Goal: Check status: Check status

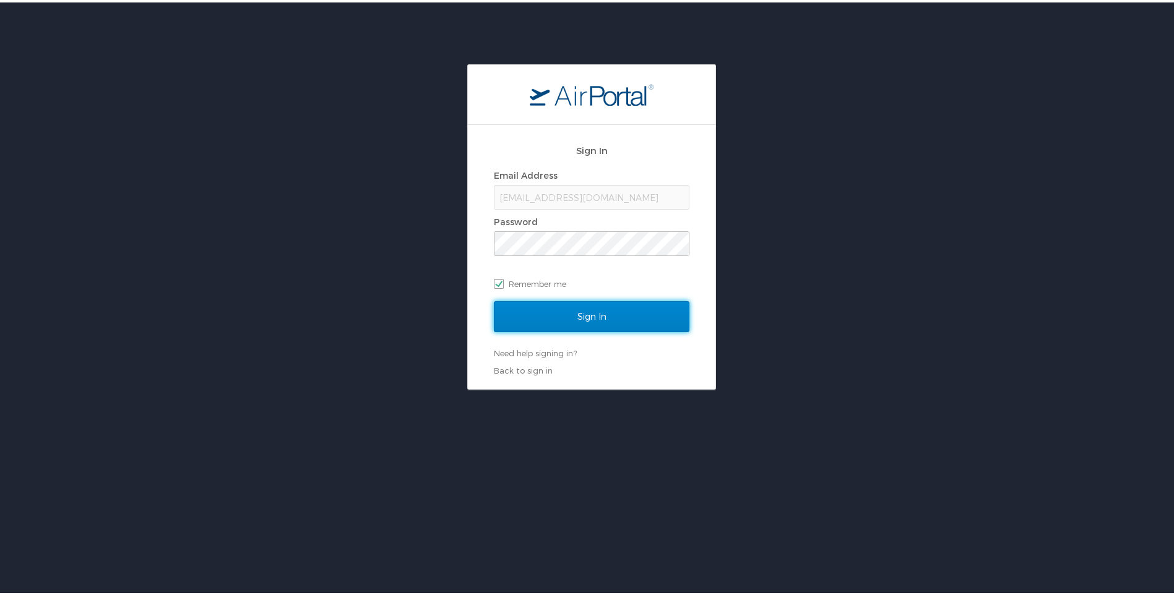
click at [596, 312] on input "Sign In" at bounding box center [591, 314] width 195 height 31
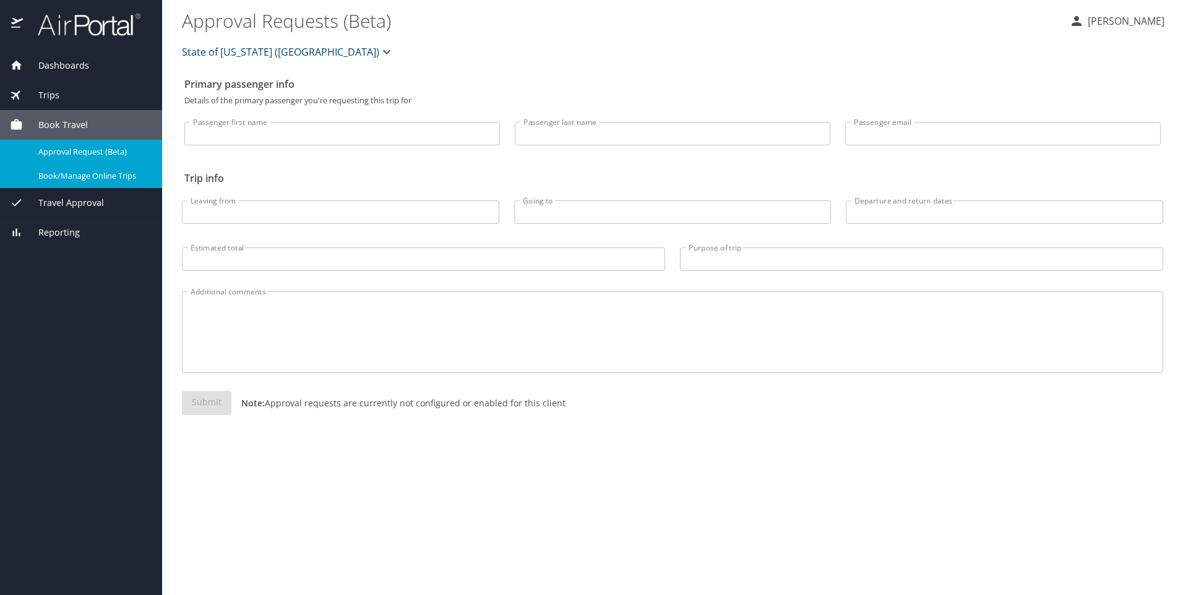
click at [93, 178] on span "Book/Manage Online Trips" at bounding box center [92, 176] width 109 height 12
click at [97, 203] on span "Travel Approval" at bounding box center [63, 203] width 81 height 14
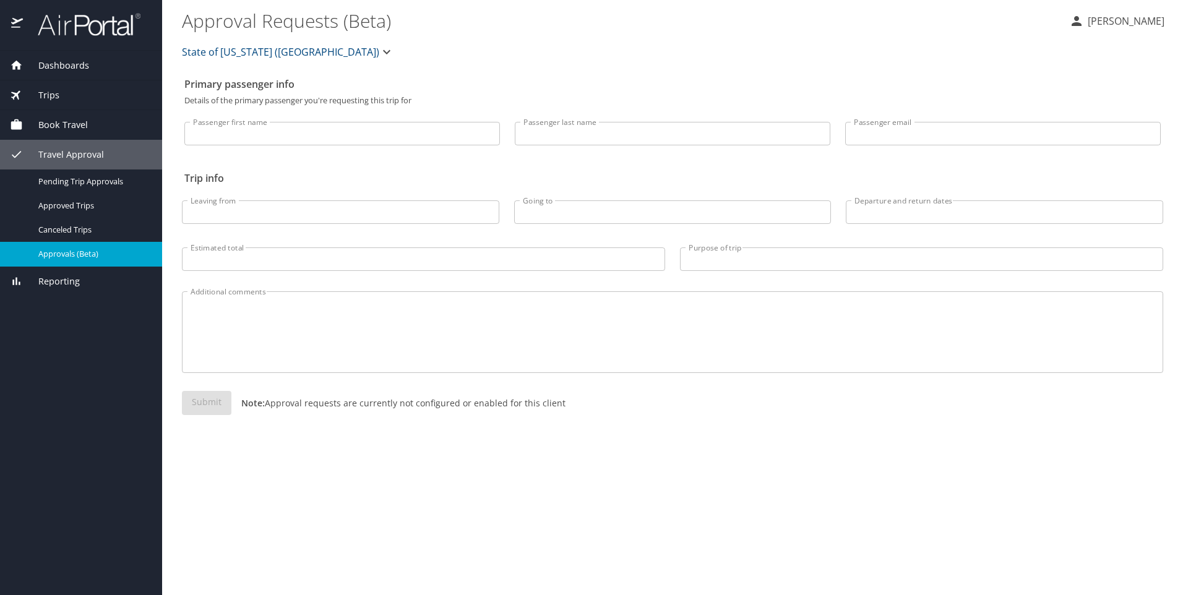
click at [83, 256] on span "Approvals (Beta)" at bounding box center [92, 254] width 109 height 12
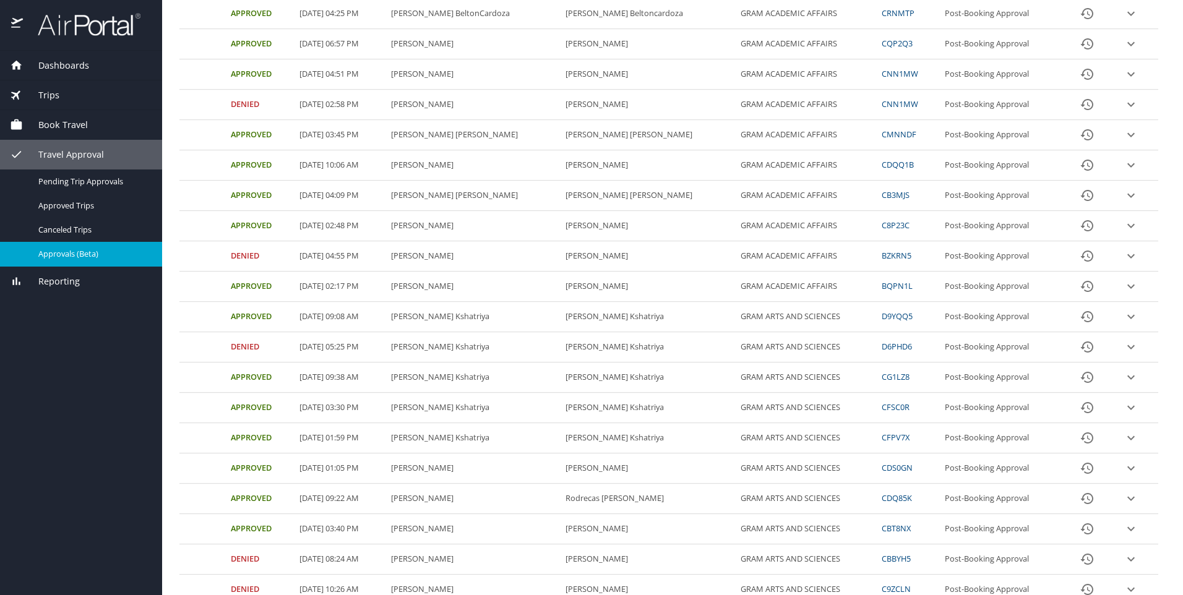
scroll to position [241, 0]
